Goal: Information Seeking & Learning: Learn about a topic

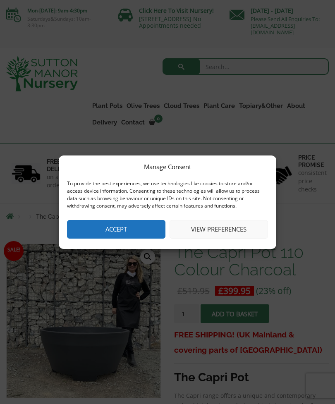
click at [130, 230] on button "Accept" at bounding box center [116, 229] width 98 height 19
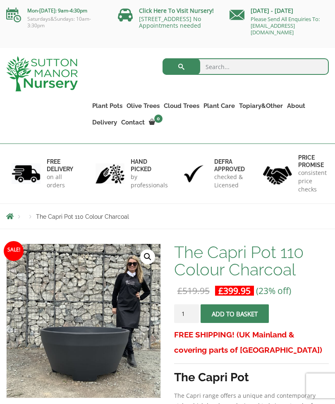
click at [0, 0] on link "Gnarled Olive Trees" at bounding box center [0, 0] width 0 height 0
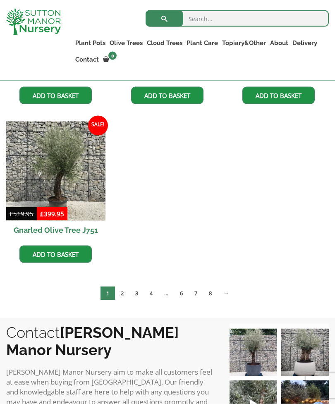
scroll to position [827, 0]
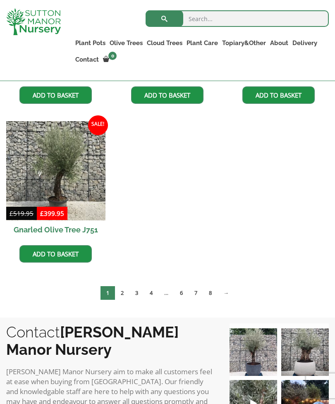
click at [125, 294] on link "2" at bounding box center [122, 293] width 14 height 14
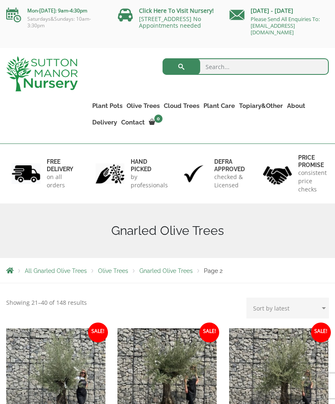
click at [0, 0] on link "Ilex Crenata Cloud Trees" at bounding box center [0, 0] width 0 height 0
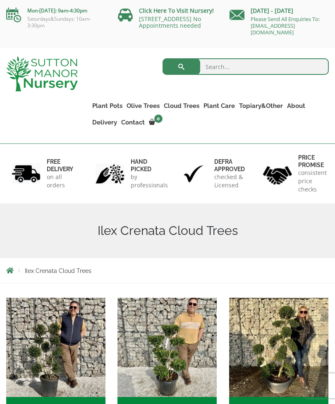
click at [0, 0] on link "Gnarled Multi Stem Olives" at bounding box center [0, 0] width 0 height 0
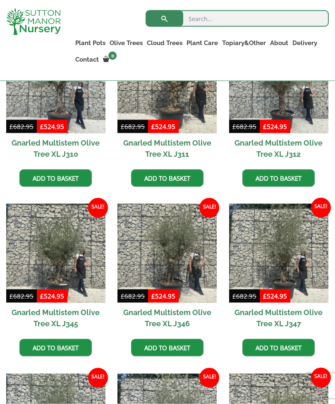
scroll to position [607, 0]
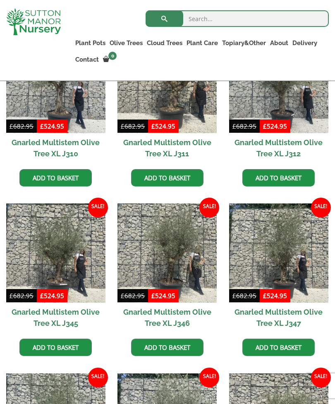
click at [0, 0] on link "Gnarled Olive Trees" at bounding box center [0, 0] width 0 height 0
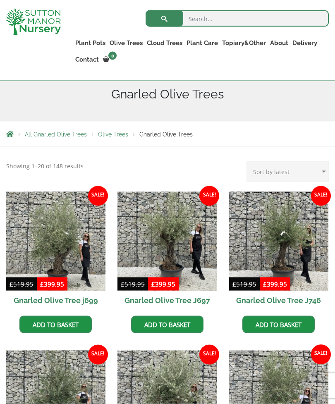
scroll to position [122, 0]
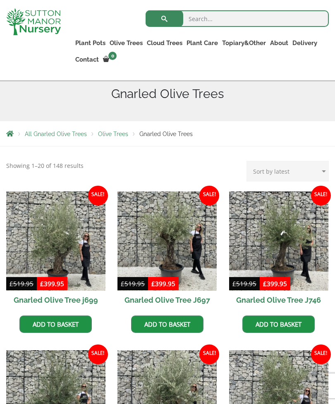
click at [67, 244] on img at bounding box center [55, 241] width 99 height 99
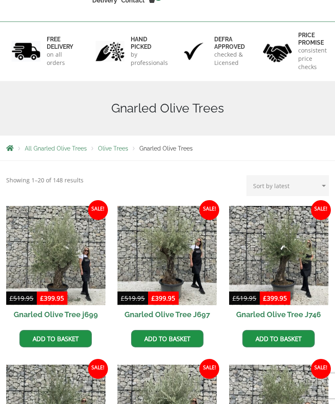
scroll to position [148, 0]
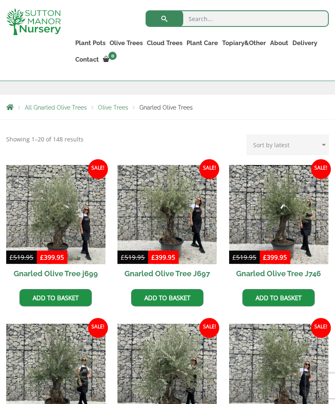
click at [91, 35] on ul "Plant Pots Resin Bonded Pots The Amalfi Pots The Milan Pots The Capri Pots The …" at bounding box center [201, 52] width 256 height 39
click at [0, 0] on link "Resin Bonded Pots" at bounding box center [0, 0] width 0 height 0
click at [91, 38] on link "Plant Pots" at bounding box center [90, 43] width 34 height 12
click at [0, 0] on link "The Amalfi Pots" at bounding box center [0, 0] width 0 height 0
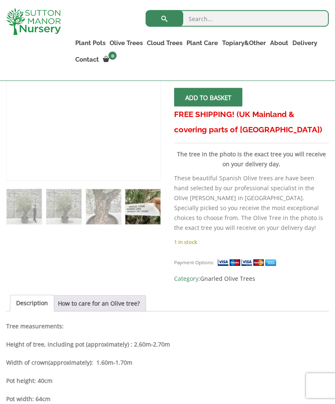
scroll to position [205, 0]
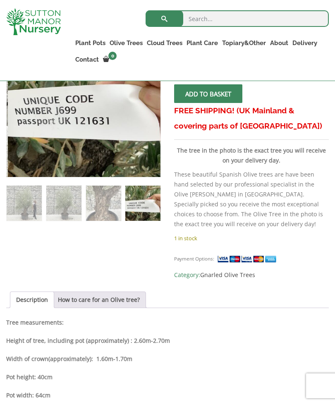
click at [101, 300] on link "How to care for an Olive tree?" at bounding box center [99, 300] width 82 height 16
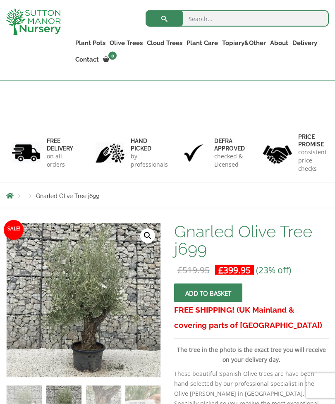
scroll to position [0, 0]
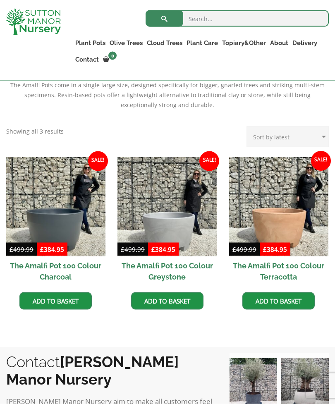
scroll to position [204, 0]
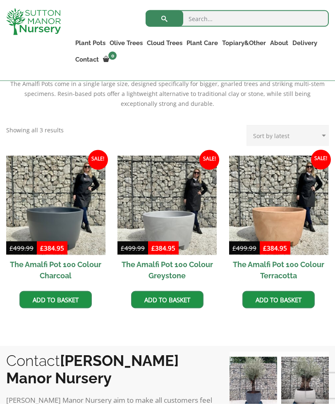
click at [275, 139] on select "Sort by popularity Sort by latest Sort by price: low to high Sort by price: hig…" at bounding box center [288, 135] width 82 height 21
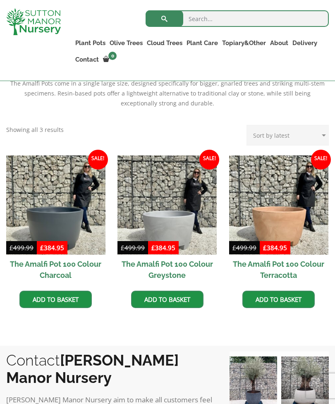
select select "price"
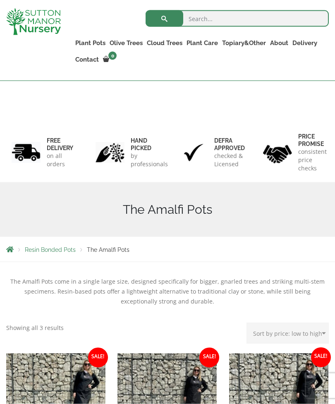
scroll to position [0, 0]
